Goal: Task Accomplishment & Management: Complete application form

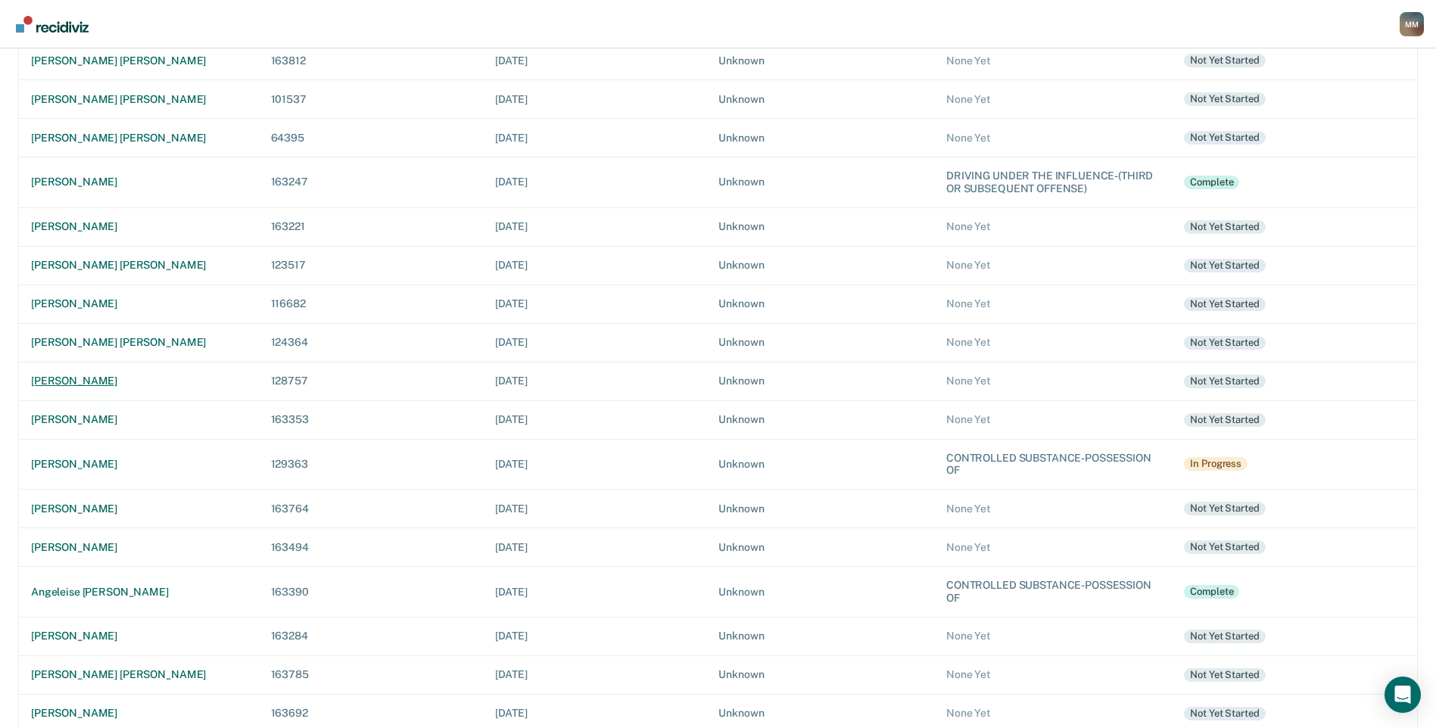
scroll to position [303, 0]
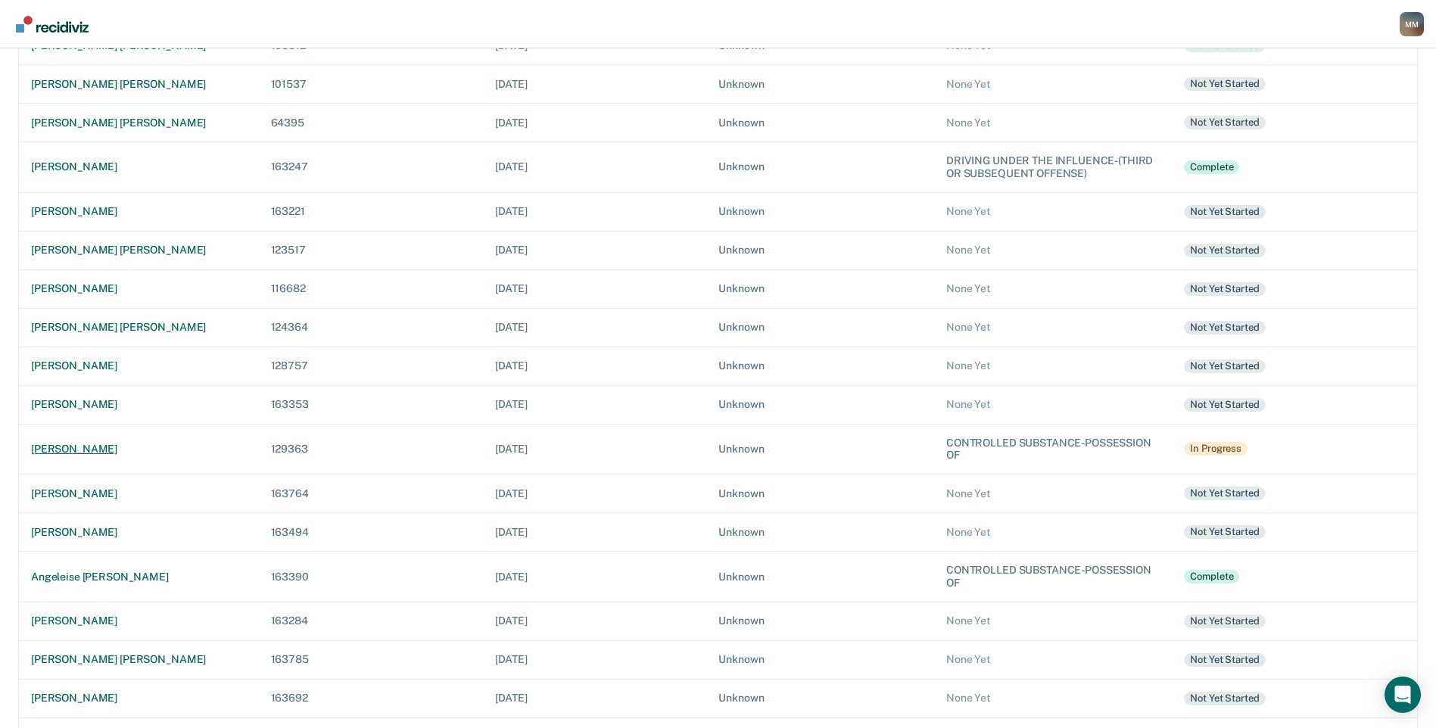
click at [90, 444] on div "[PERSON_NAME]" at bounding box center [139, 449] width 216 height 13
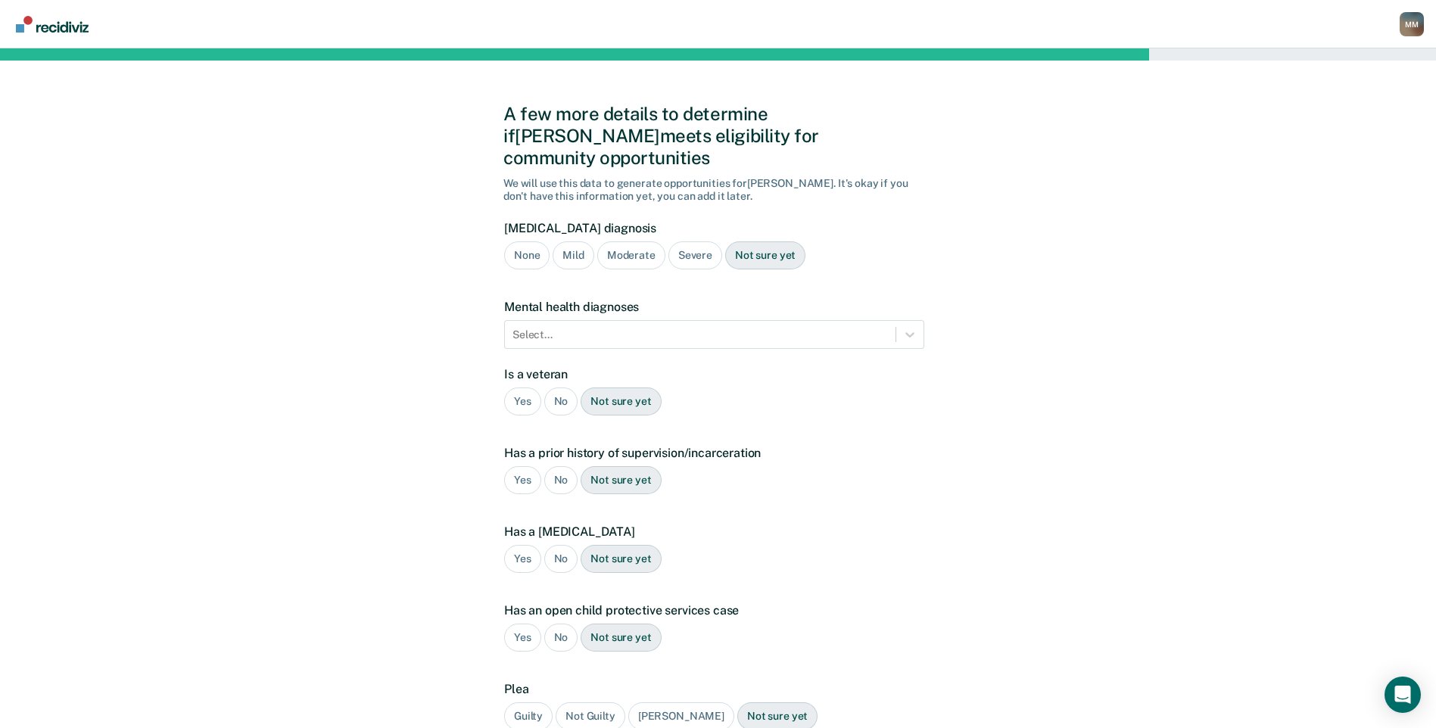
click at [567, 388] on div "No" at bounding box center [561, 402] width 34 height 28
click at [523, 466] on div "Yes" at bounding box center [522, 480] width 37 height 28
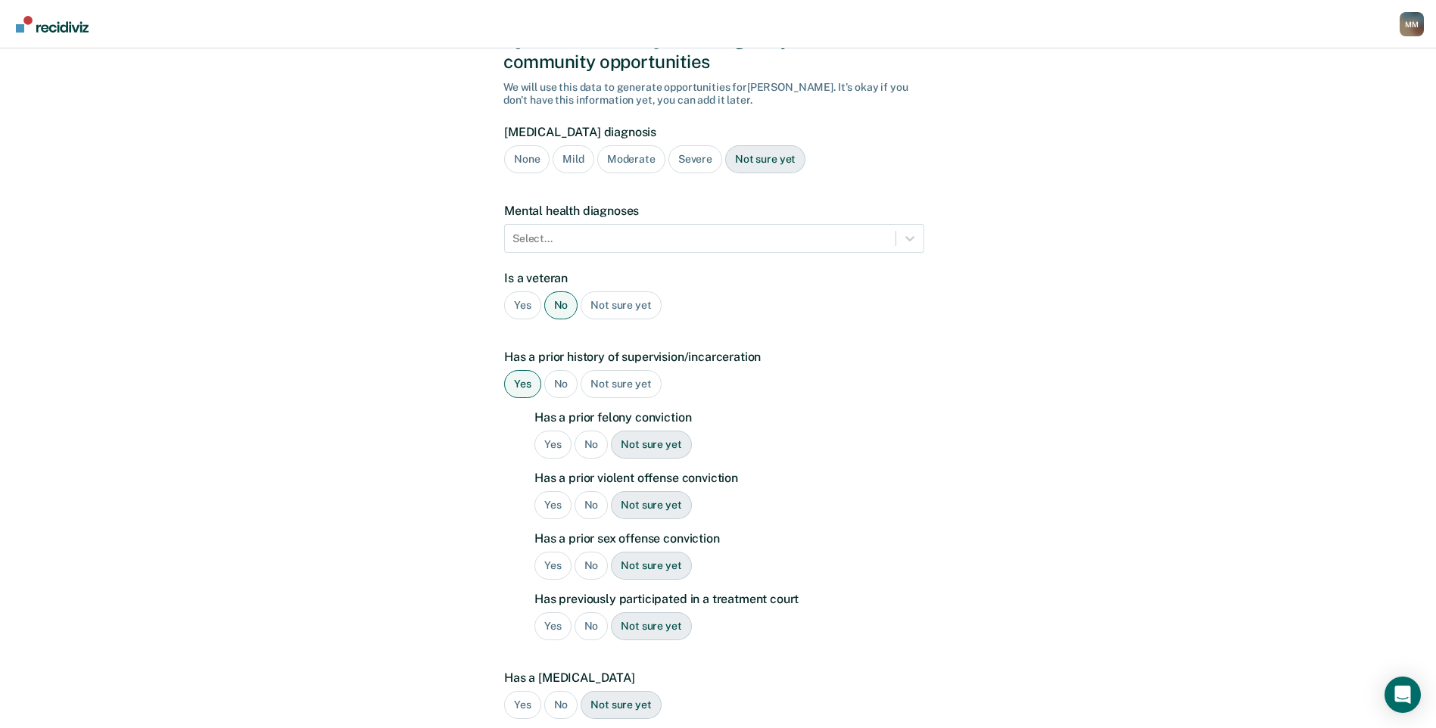
scroll to position [202, 0]
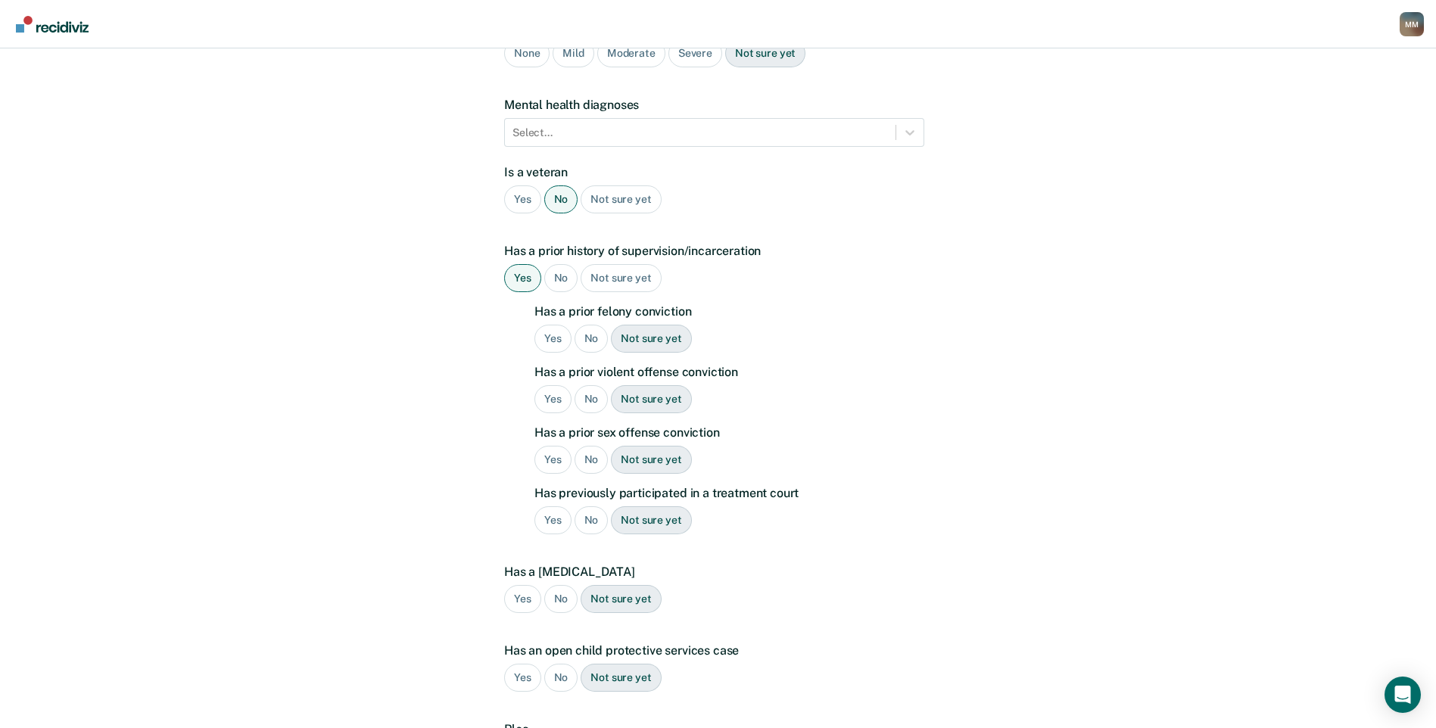
click at [558, 325] on div "Yes" at bounding box center [553, 339] width 37 height 28
click at [585, 385] on div "No" at bounding box center [592, 399] width 34 height 28
click at [597, 446] on div "No" at bounding box center [592, 460] width 34 height 28
click at [583, 507] on div "No" at bounding box center [592, 521] width 34 height 28
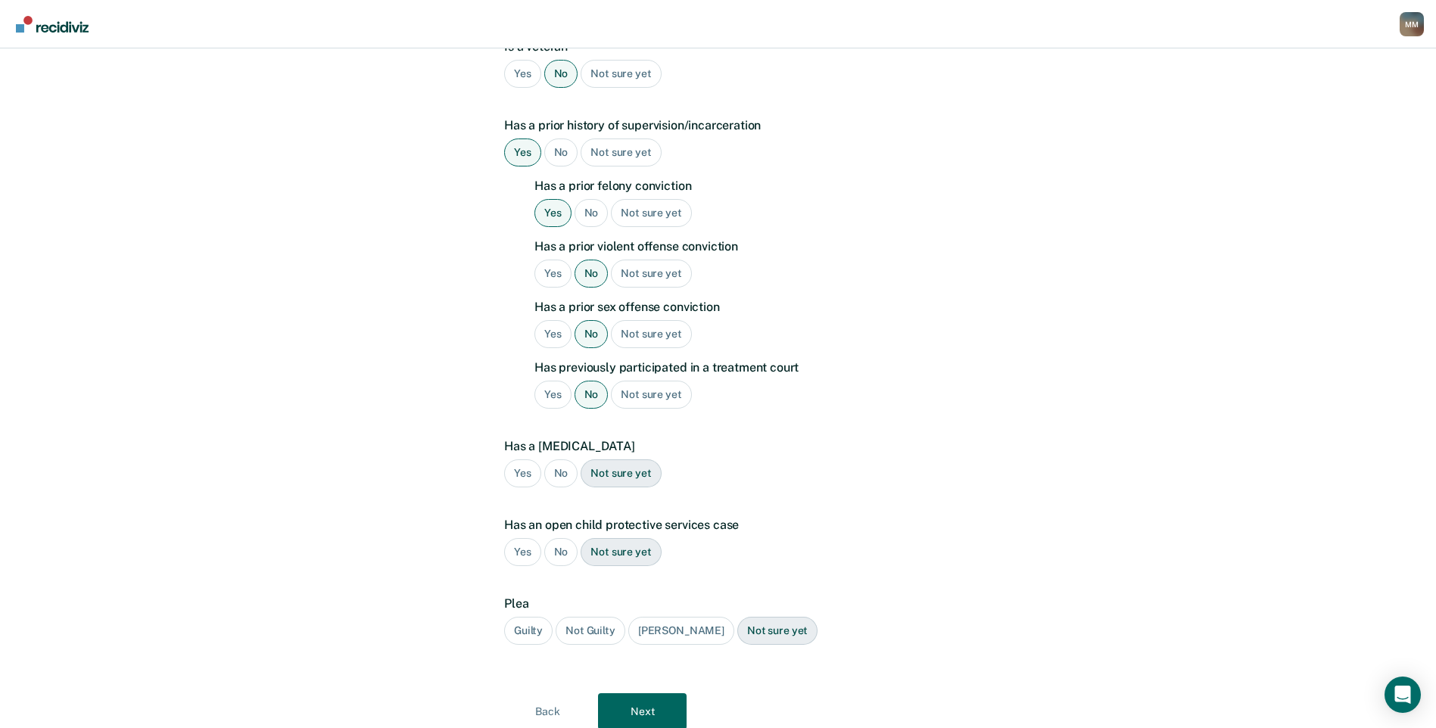
scroll to position [362, 0]
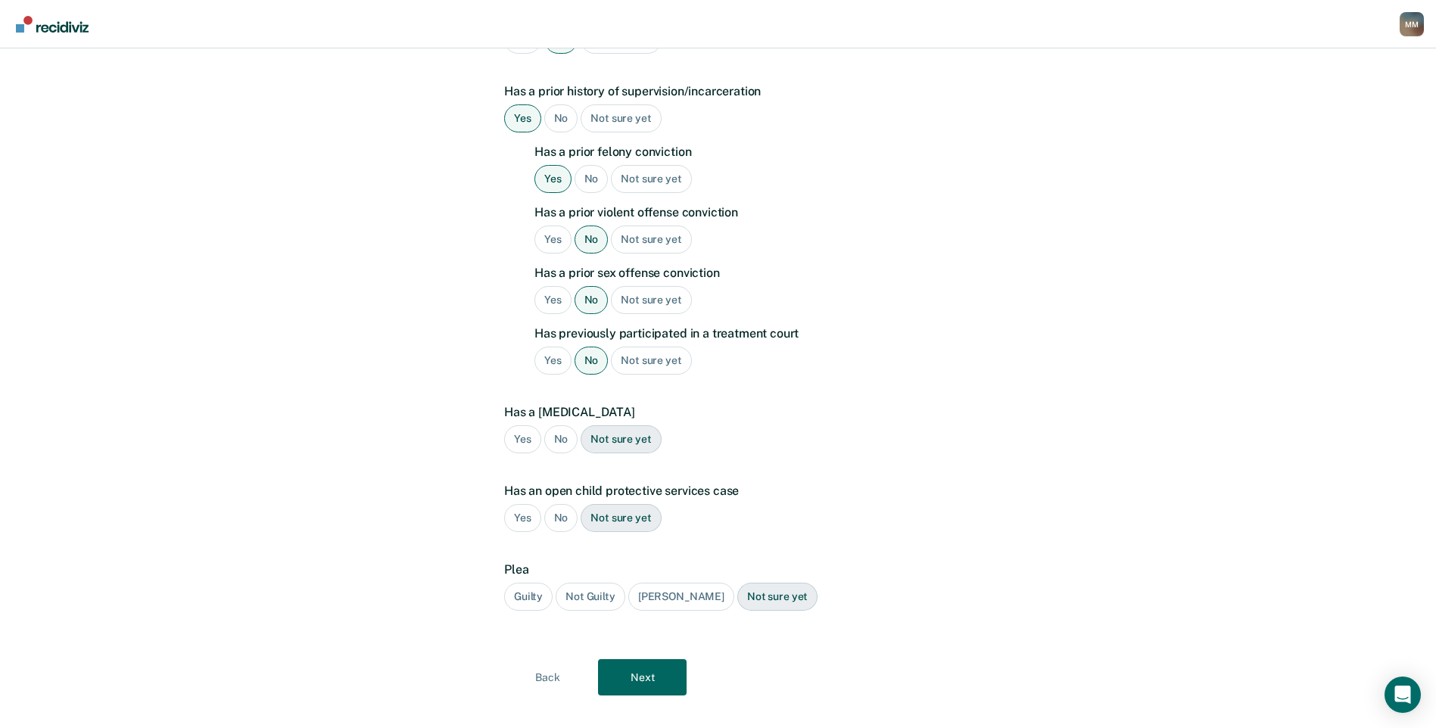
click at [563, 425] on div "No" at bounding box center [561, 439] width 34 height 28
click at [553, 504] on div "No" at bounding box center [561, 518] width 34 height 28
click at [535, 583] on div "Guilty" at bounding box center [528, 597] width 48 height 28
click at [659, 659] on button "Next" at bounding box center [642, 677] width 89 height 36
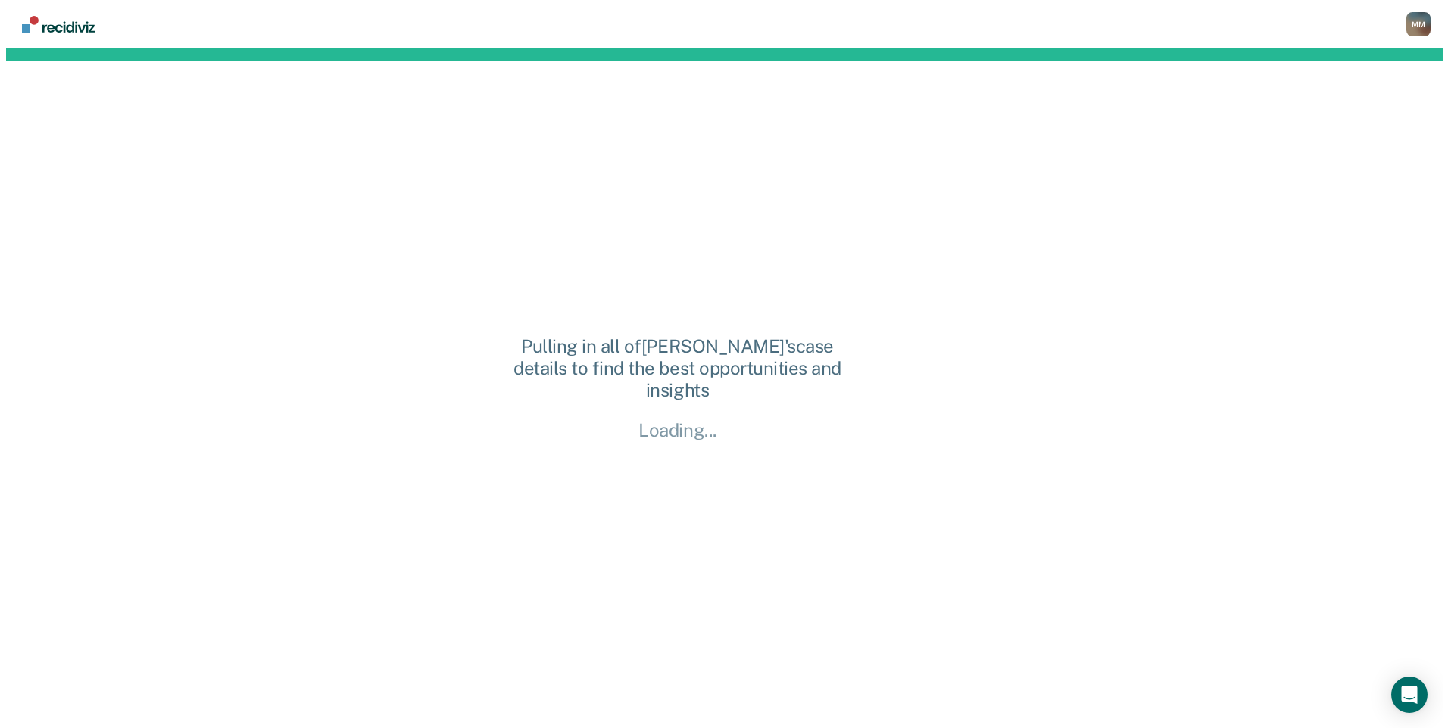
scroll to position [0, 0]
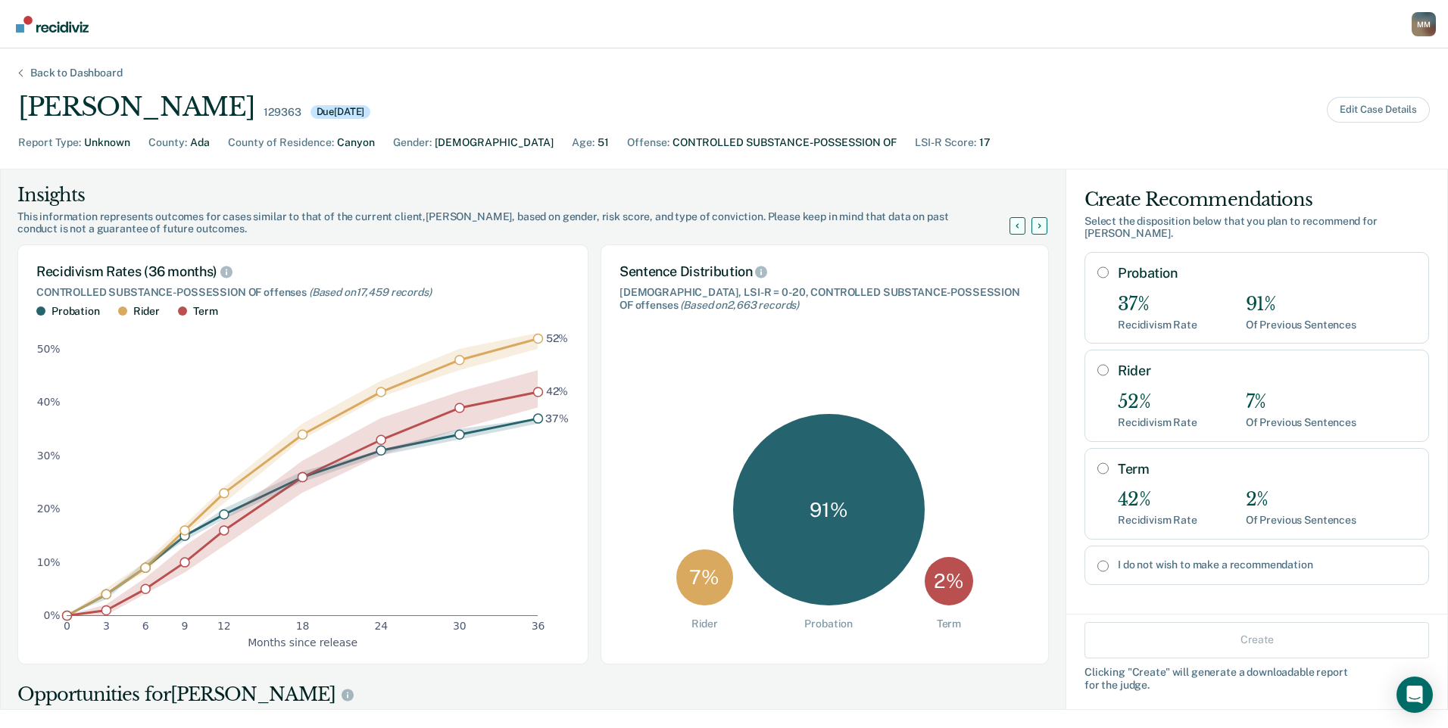
click at [1097, 560] on input "I do not wish to make a recommendation" at bounding box center [1102, 566] width 11 height 12
radio input "true"
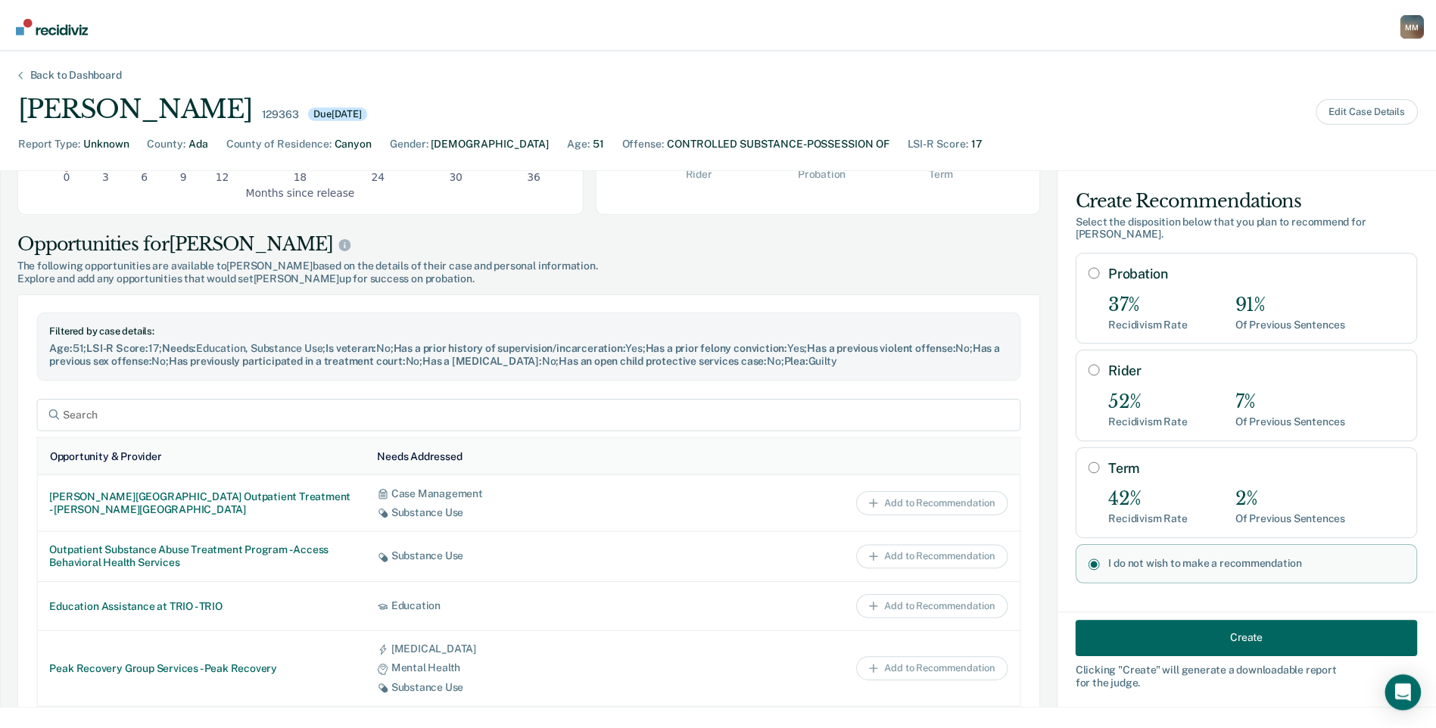
scroll to position [454, 0]
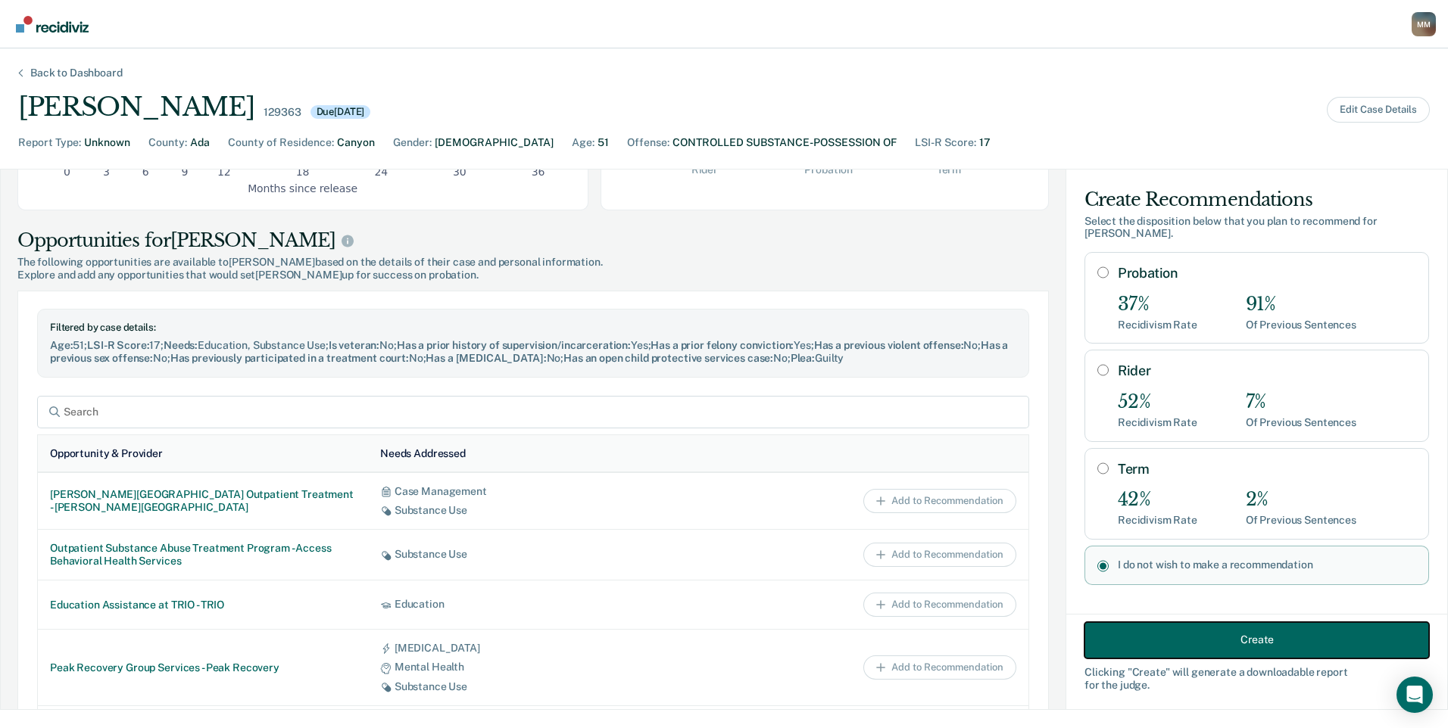
click at [1171, 631] on button "Create" at bounding box center [1256, 640] width 344 height 36
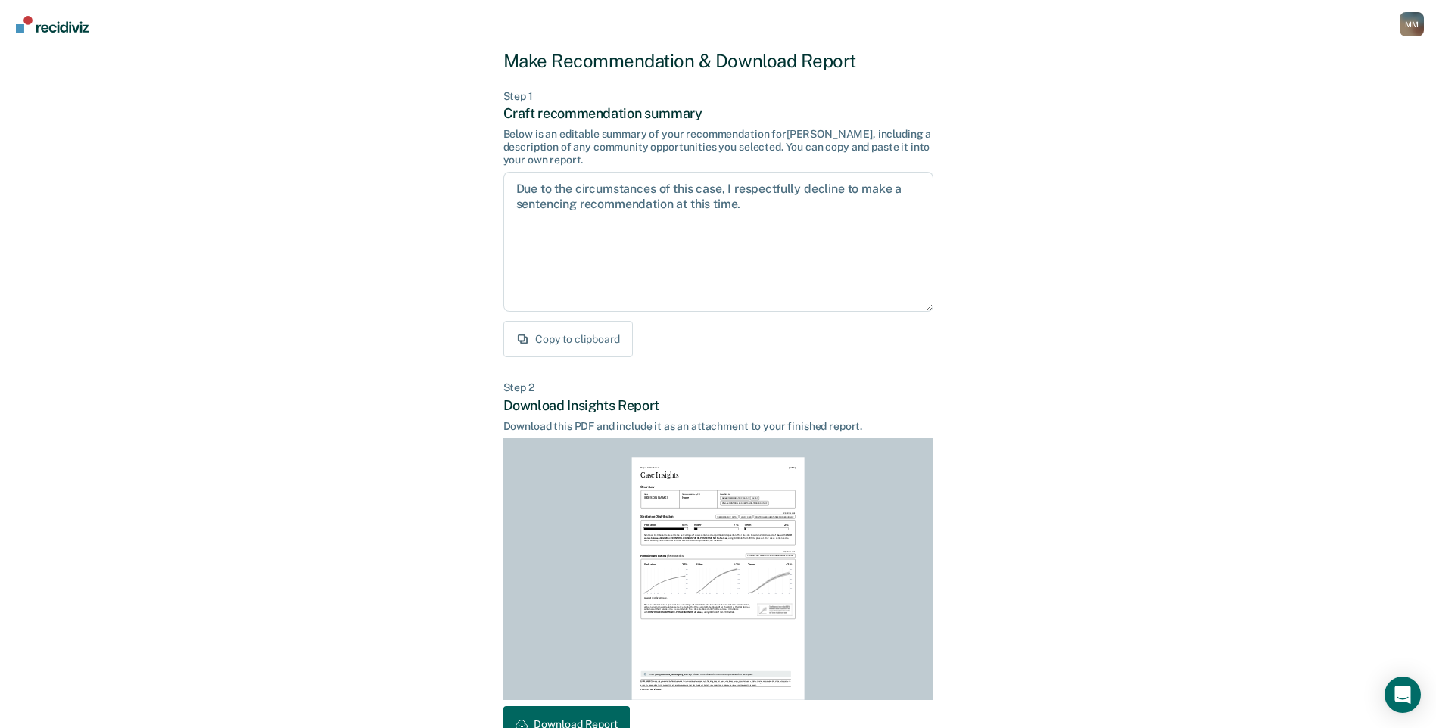
scroll to position [135, 0]
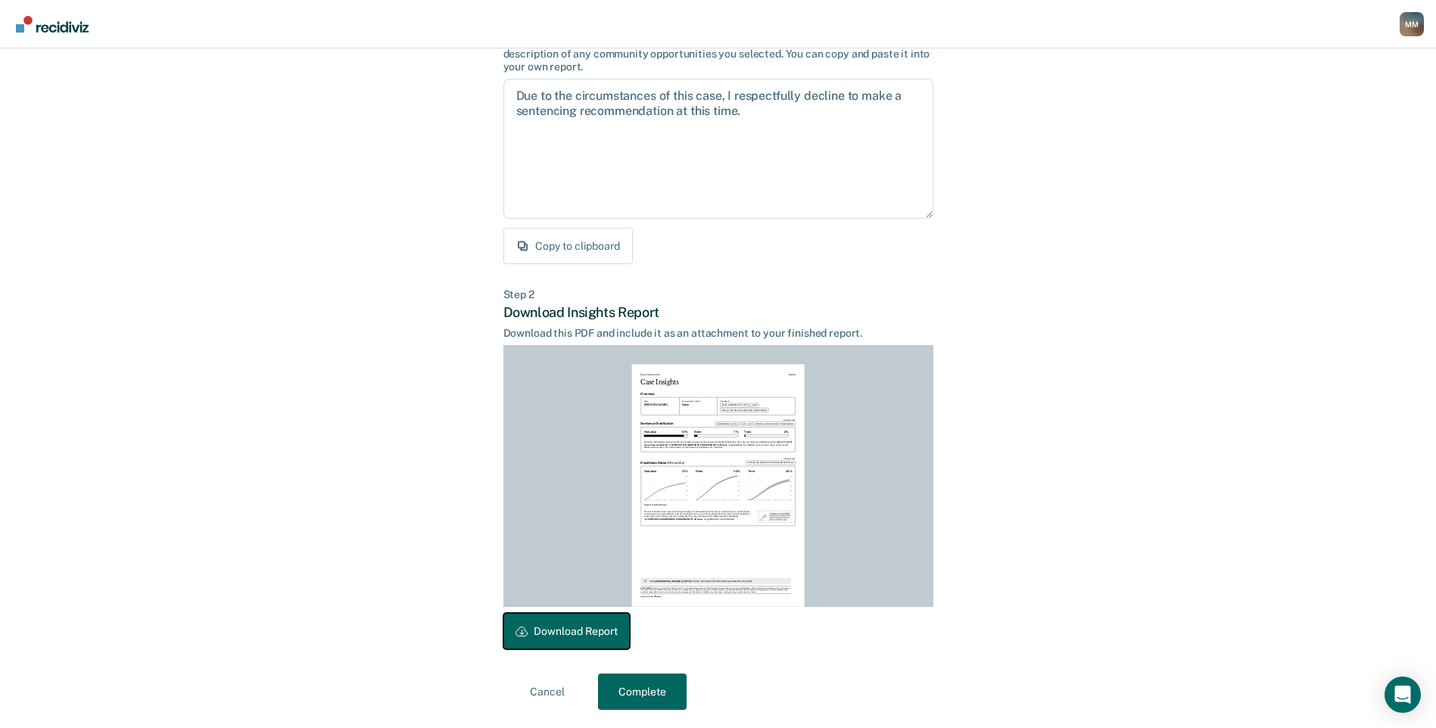
click at [588, 637] on button "Download Report" at bounding box center [566, 631] width 126 height 36
click at [637, 688] on button "Complete" at bounding box center [642, 692] width 89 height 36
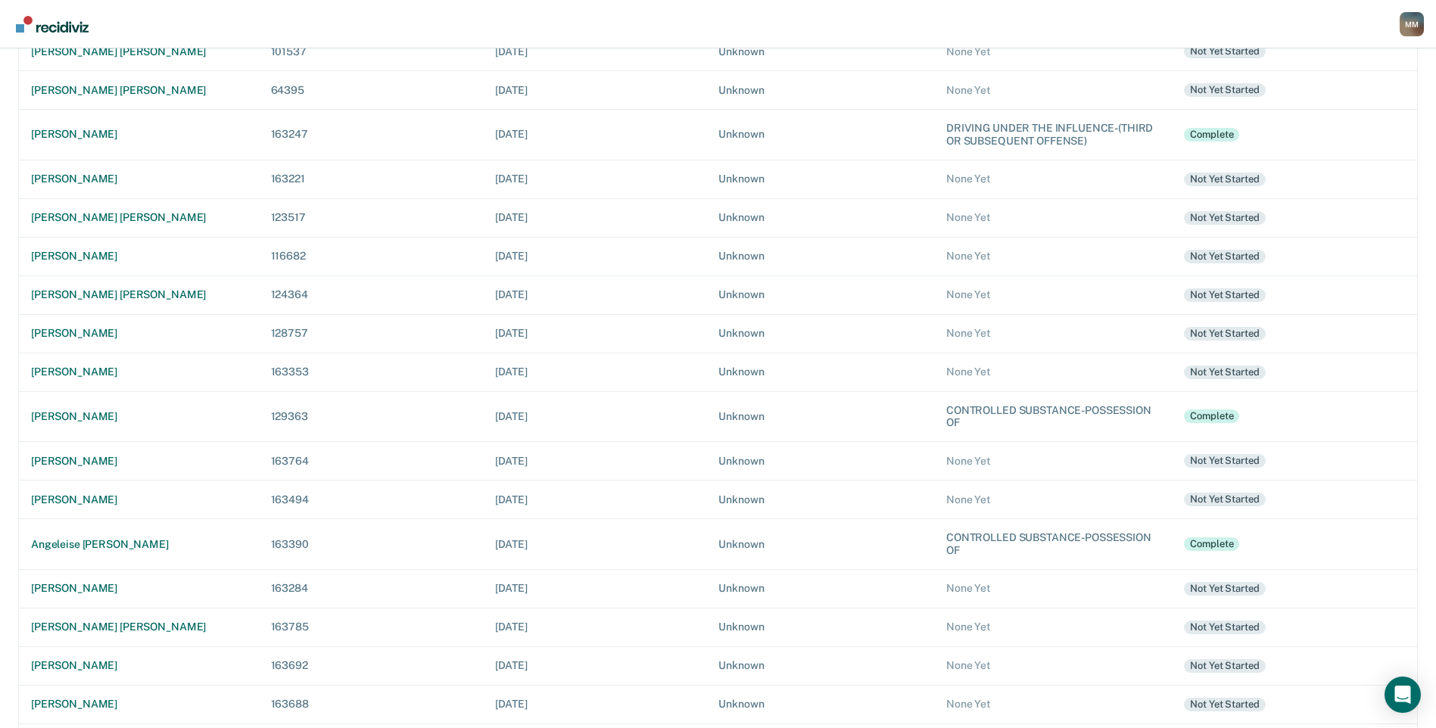
scroll to position [354, 0]
